Goal: Find specific page/section: Find specific page/section

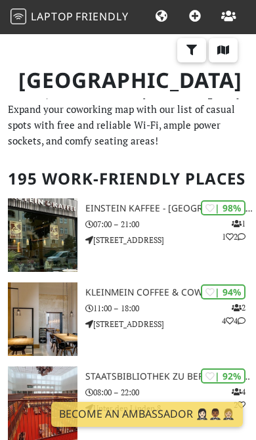
click at [223, 54] on icon "button" at bounding box center [223, 50] width 13 height 11
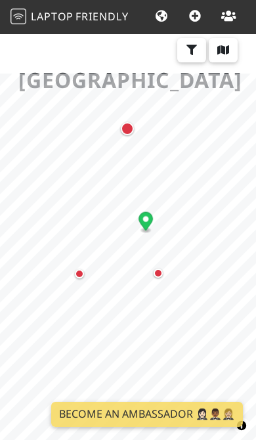
click at [158, 275] on div "Map marker" at bounding box center [158, 273] width 9 height 9
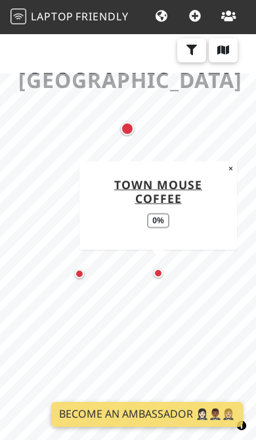
click at [79, 274] on div "Map marker" at bounding box center [79, 273] width 9 height 9
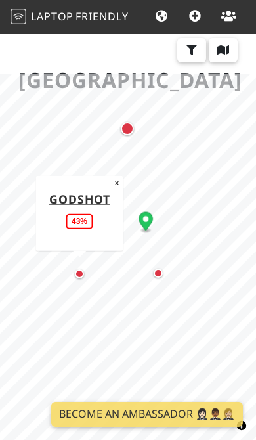
click at [125, 124] on div "Map marker" at bounding box center [127, 128] width 13 height 13
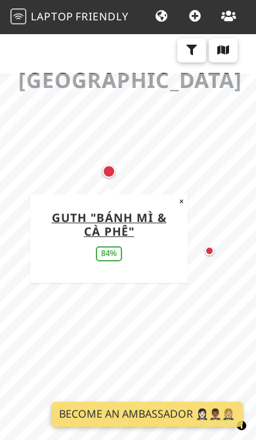
click at [212, 248] on div "Map marker" at bounding box center [209, 250] width 9 height 9
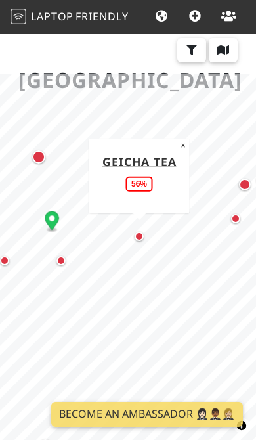
click at [236, 218] on div "Map marker" at bounding box center [235, 218] width 9 height 9
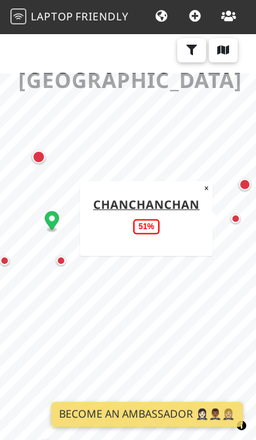
click at [240, 187] on div "Map marker" at bounding box center [245, 185] width 12 height 12
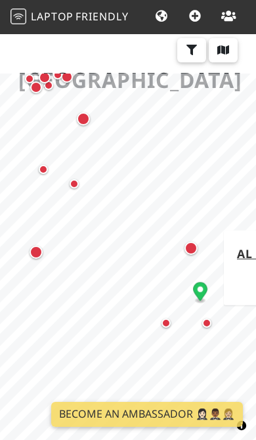
click at [37, 254] on div "Map marker" at bounding box center [36, 252] width 13 height 13
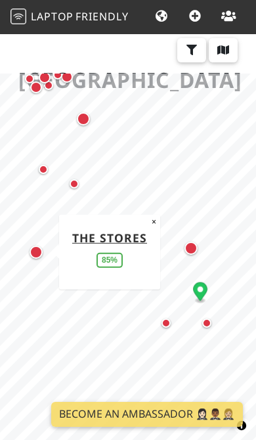
click at [69, 186] on div "Map marker" at bounding box center [74, 184] width 26 height 26
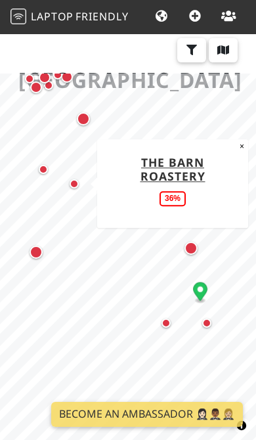
click at [39, 169] on div "Map marker" at bounding box center [43, 169] width 9 height 9
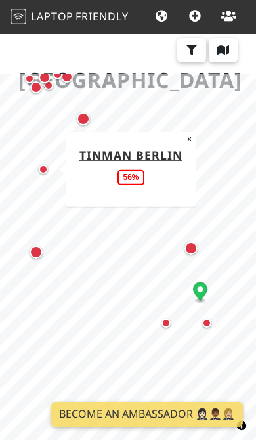
click at [83, 116] on div "Map marker" at bounding box center [83, 118] width 13 height 13
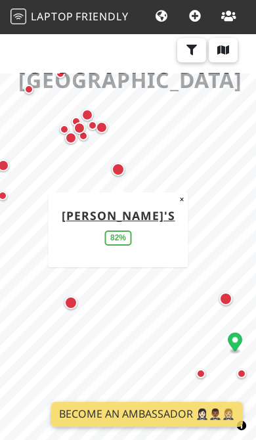
click at [72, 139] on div "Map marker" at bounding box center [79, 128] width 26 height 26
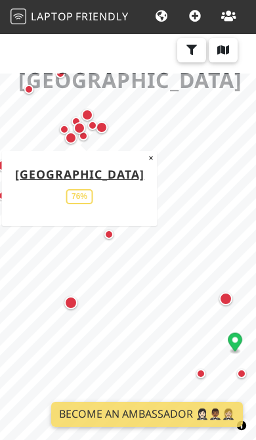
click at [108, 129] on div "Map marker" at bounding box center [102, 127] width 26 height 26
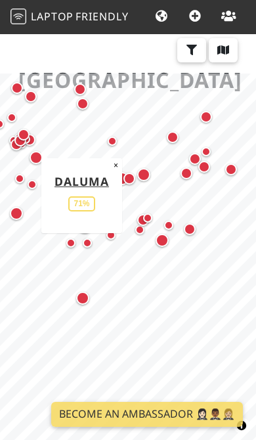
click at [160, 246] on div "Map marker" at bounding box center [162, 240] width 13 height 13
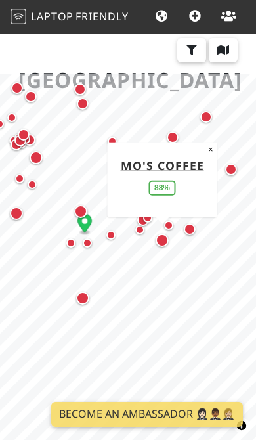
click at [195, 53] on icon "button" at bounding box center [191, 50] width 13 height 11
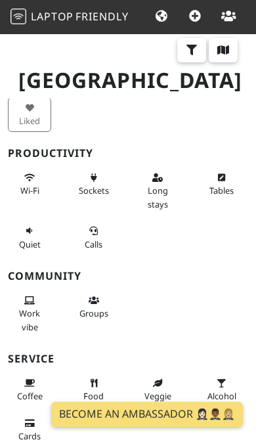
click at [37, 307] on span "Work vibe" at bounding box center [29, 319] width 21 height 25
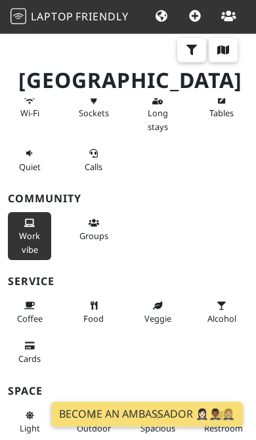
click at [32, 313] on span "Coffee" at bounding box center [30, 319] width 26 height 12
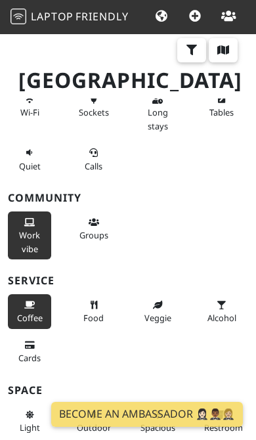
click at [26, 345] on icon at bounding box center [29, 346] width 11 height 9
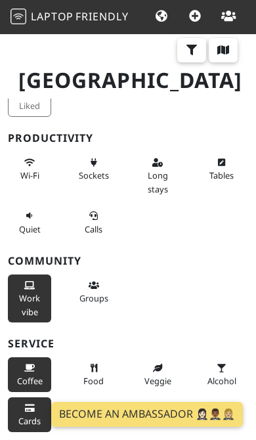
scroll to position [0, 0]
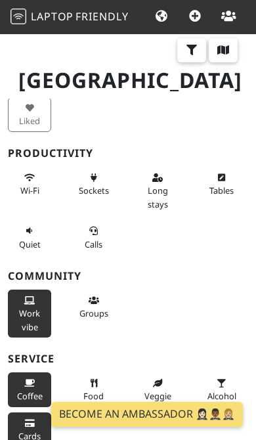
click at [33, 185] on span "Wi-Fi" at bounding box center [29, 191] width 19 height 12
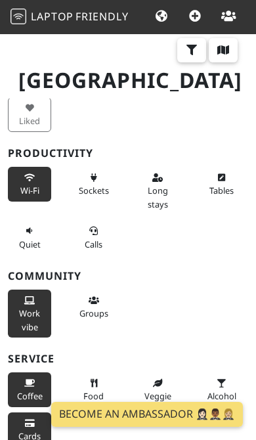
click at [85, 177] on button "Sockets" at bounding box center [93, 184] width 43 height 35
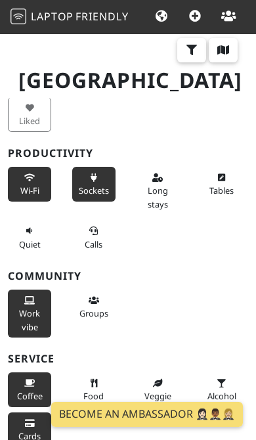
click at [230, 183] on button "Tables" at bounding box center [221, 184] width 43 height 35
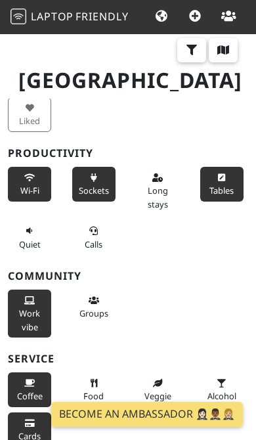
click at [228, 51] on icon "button" at bounding box center [223, 50] width 13 height 11
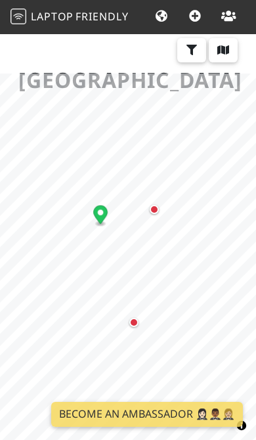
click at [154, 208] on div "Map marker" at bounding box center [154, 209] width 9 height 9
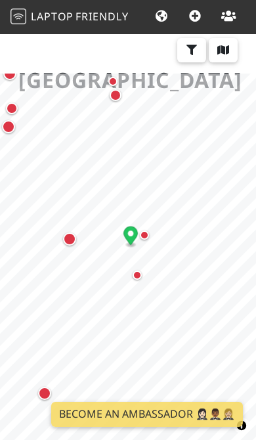
click at [70, 237] on div "Map marker" at bounding box center [69, 239] width 13 height 13
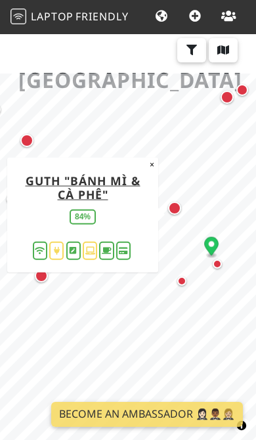
click at [39, 279] on div "Map marker" at bounding box center [41, 275] width 13 height 13
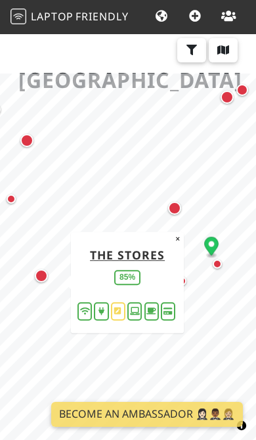
click at [26, 147] on div "Map marker" at bounding box center [26, 140] width 13 height 13
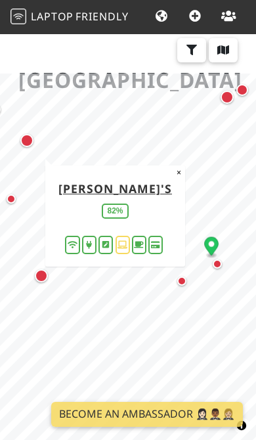
click at [18, 204] on div "Map marker" at bounding box center [20, 207] width 26 height 26
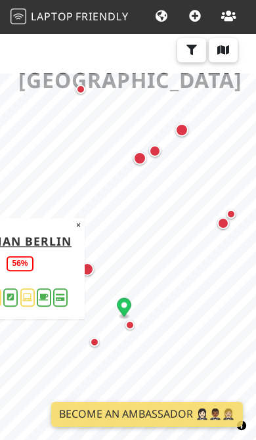
click at [139, 158] on div "Map marker" at bounding box center [139, 158] width 13 height 13
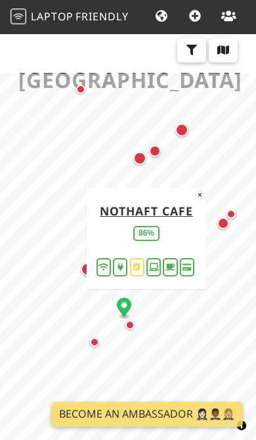
click at [164, 148] on div "Map marker" at bounding box center [162, 158] width 26 height 26
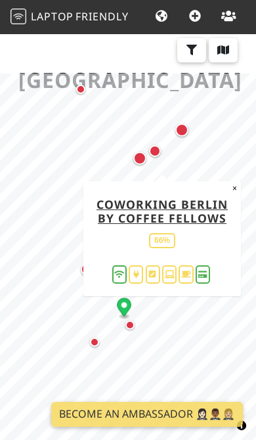
click at [160, 159] on div "Map marker" at bounding box center [162, 158] width 26 height 26
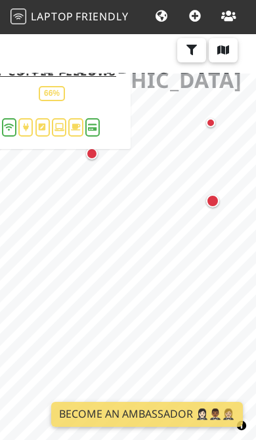
click at [93, 161] on div "Map marker" at bounding box center [99, 161] width 26 height 26
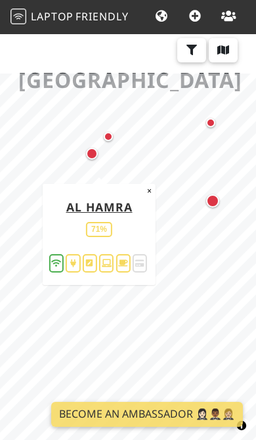
click at [215, 129] on div "Map marker" at bounding box center [219, 131] width 26 height 26
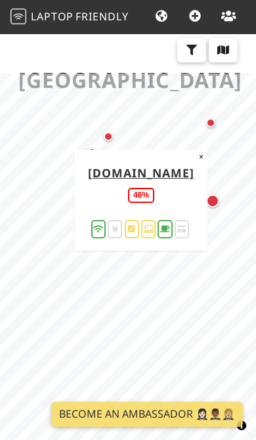
click at [218, 202] on div "Map marker" at bounding box center [212, 200] width 13 height 13
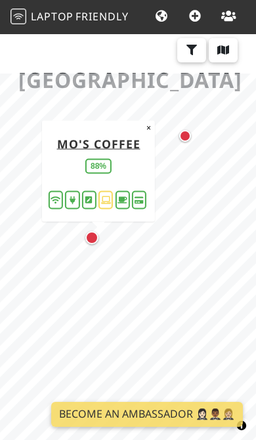
click at [189, 145] on div "Map marker" at bounding box center [192, 143] width 26 height 26
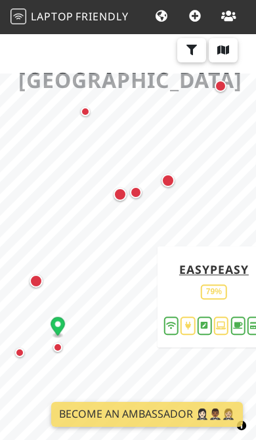
click at [131, 189] on div "Map marker" at bounding box center [136, 193] width 12 height 12
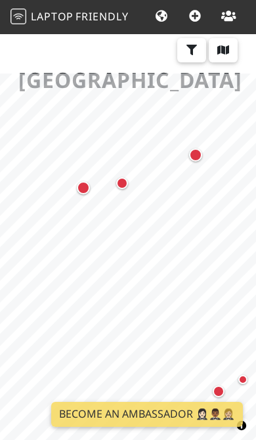
click at [199, 149] on div "Map marker" at bounding box center [195, 154] width 13 height 13
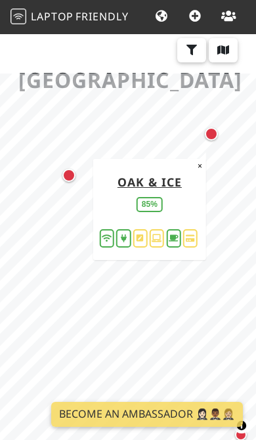
click at [68, 181] on div "Map marker" at bounding box center [68, 175] width 13 height 13
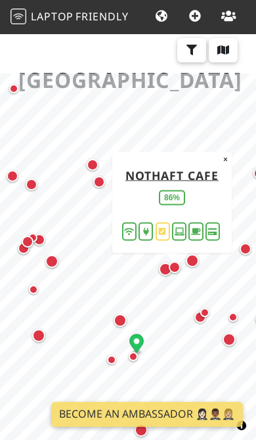
click at [118, 320] on div "Map marker" at bounding box center [120, 320] width 13 height 13
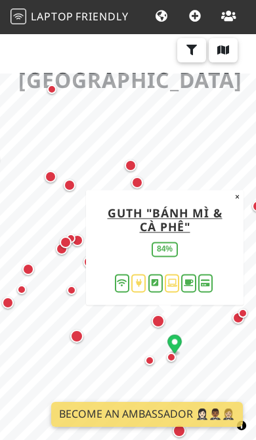
click at [79, 341] on div "Map marker" at bounding box center [76, 336] width 13 height 13
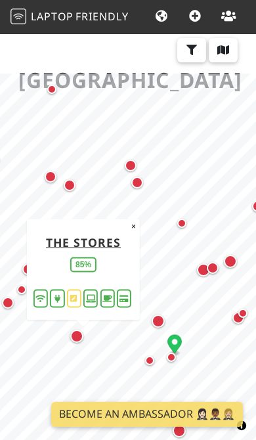
click at [150, 364] on div "Map marker" at bounding box center [149, 360] width 9 height 9
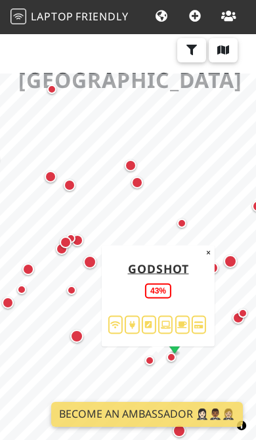
click at [177, 358] on div "Map marker" at bounding box center [180, 366] width 26 height 26
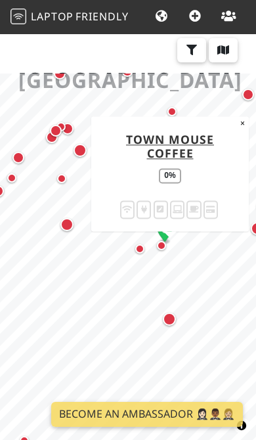
click at [175, 313] on div "Map marker" at bounding box center [176, 326] width 26 height 26
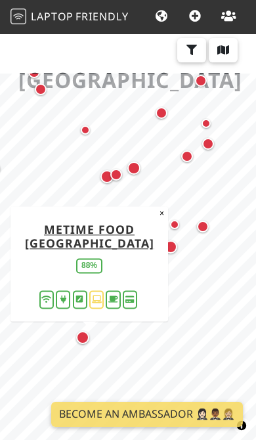
click at [134, 168] on div "Map marker" at bounding box center [133, 168] width 13 height 13
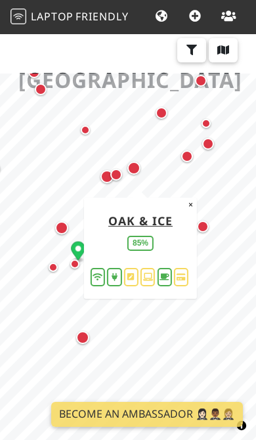
click at [145, 281] on span at bounding box center [148, 277] width 14 height 18
click at [111, 182] on div "Map marker" at bounding box center [123, 182] width 26 height 26
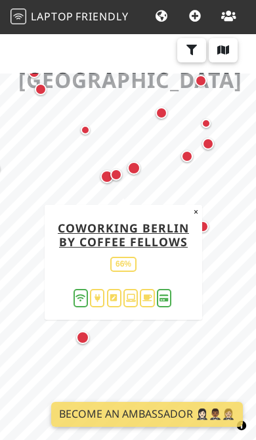
click at [104, 185] on div "Map marker" at bounding box center [114, 183] width 26 height 26
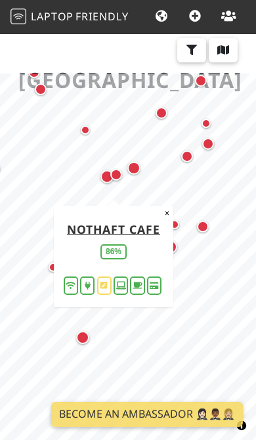
click at [202, 231] on div "Map marker" at bounding box center [203, 227] width 12 height 12
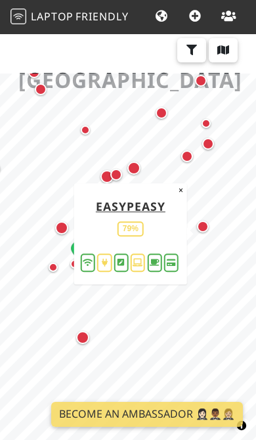
click at [183, 157] on div "Map marker" at bounding box center [187, 156] width 12 height 12
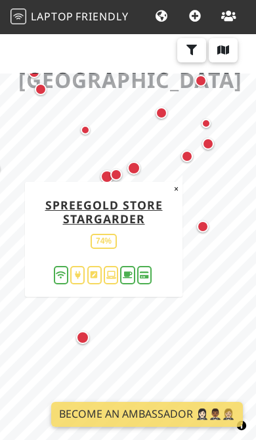
click at [130, 168] on div "Map marker" at bounding box center [133, 168] width 13 height 13
